Goal: Find specific page/section: Find specific page/section

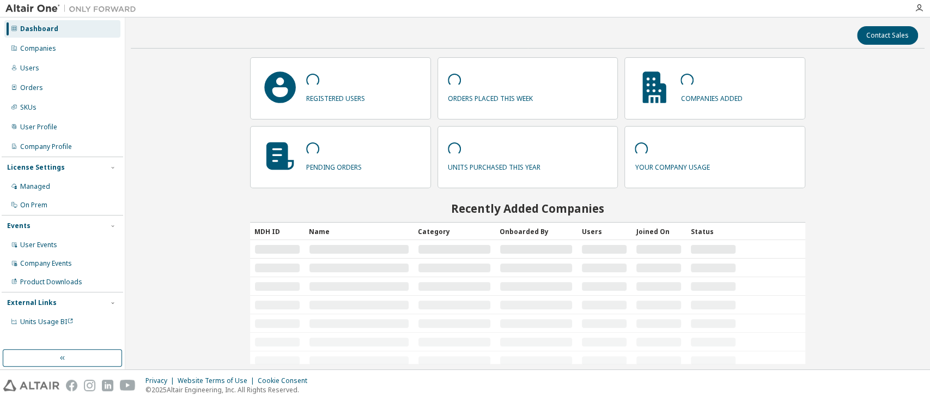
click at [56, 41] on div "Companies" at bounding box center [62, 48] width 116 height 17
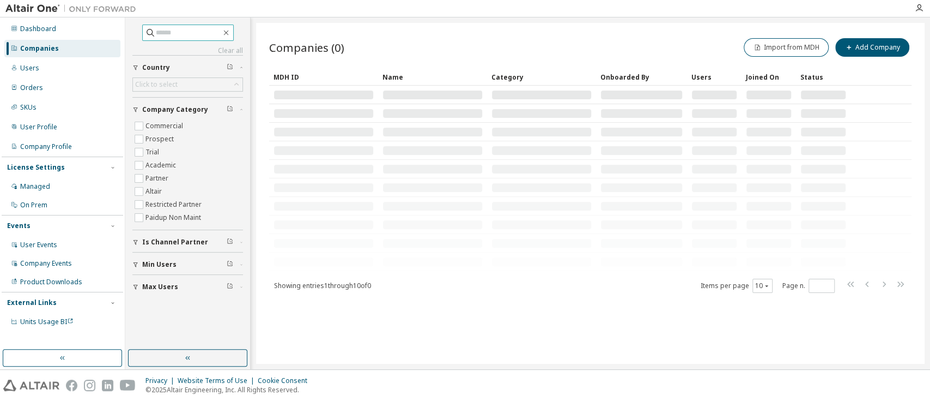
click at [187, 36] on input "text" at bounding box center [188, 32] width 65 height 11
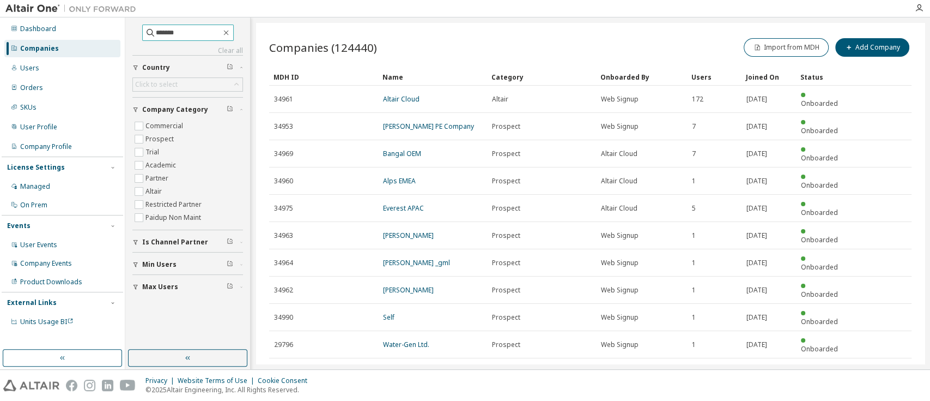
type input "*******"
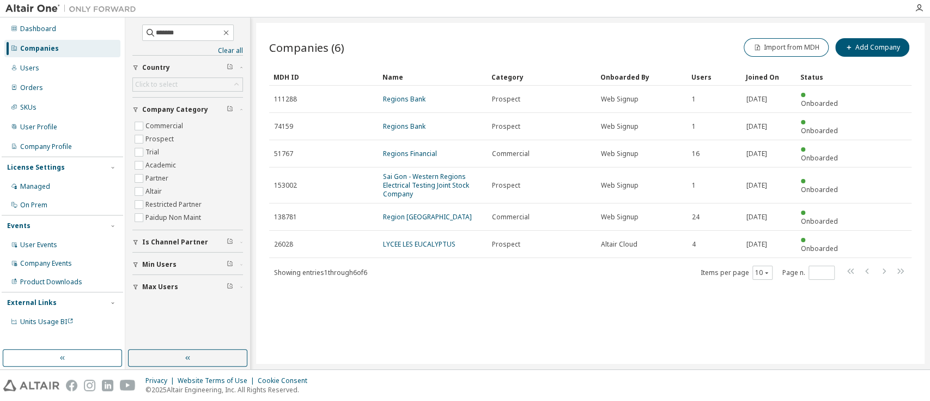
click at [405, 140] on td "Regions Financial" at bounding box center [432, 153] width 109 height 27
click at [403, 149] on link "Regions Financial" at bounding box center [410, 153] width 54 height 9
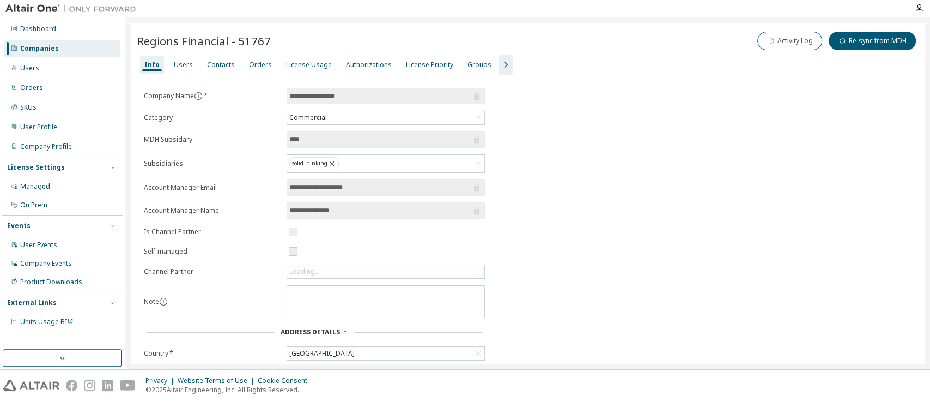
click at [203, 63] on div "Contacts" at bounding box center [221, 64] width 37 height 17
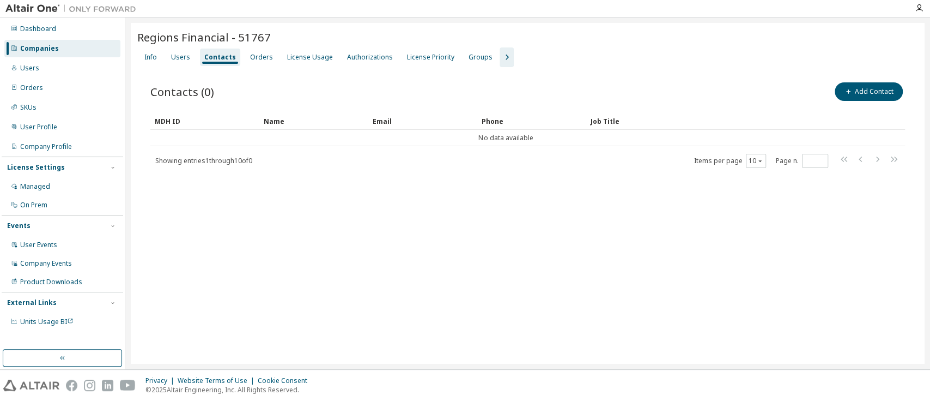
click at [185, 58] on div "Users" at bounding box center [180, 57] width 19 height 9
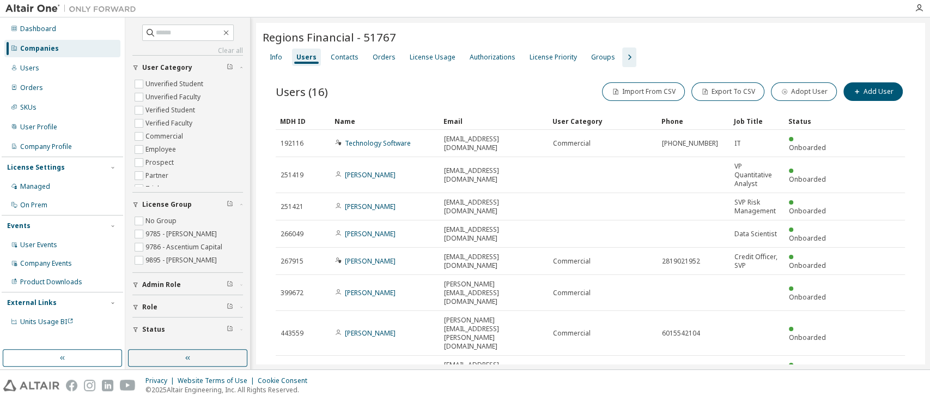
scroll to position [52, 0]
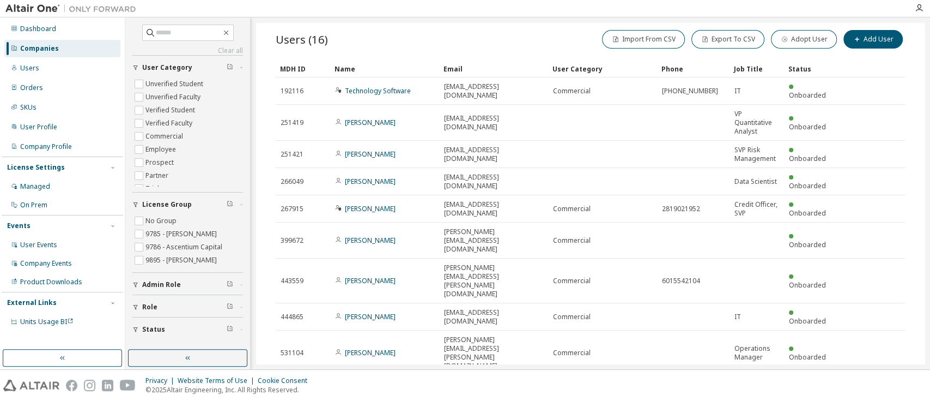
type input "*"
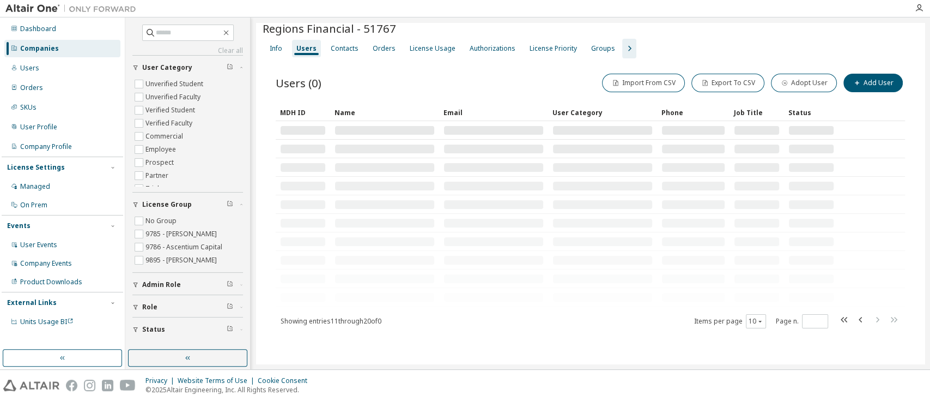
scroll to position [0, 0]
